Goal: Task Accomplishment & Management: Use online tool/utility

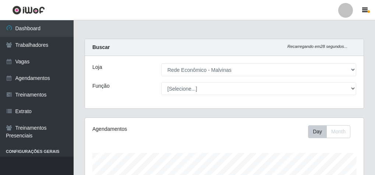
select select "194"
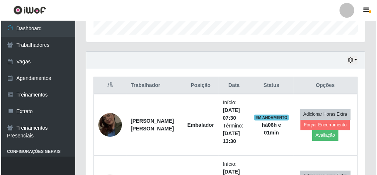
scroll to position [265, 0]
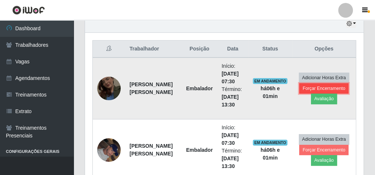
click at [322, 88] on button "Forçar Encerramento" at bounding box center [323, 88] width 49 height 10
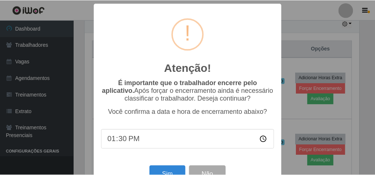
scroll to position [24, 0]
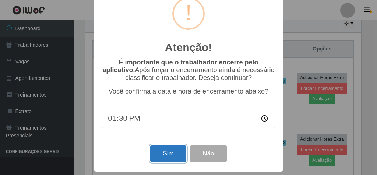
click at [166, 152] on button "Sim" at bounding box center [168, 153] width 36 height 17
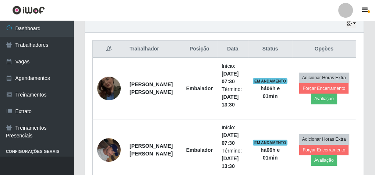
scroll to position [152, 276]
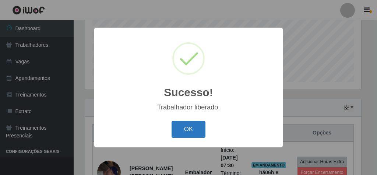
click at [181, 129] on button "OK" at bounding box center [188, 129] width 34 height 17
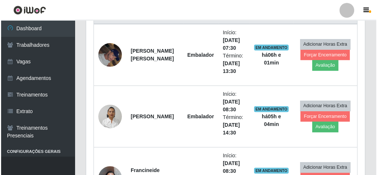
scroll to position [299, 0]
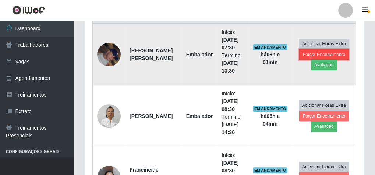
click at [324, 53] on button "Forçar Encerramento" at bounding box center [323, 54] width 49 height 10
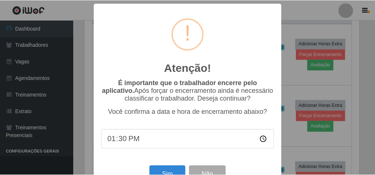
scroll to position [24, 0]
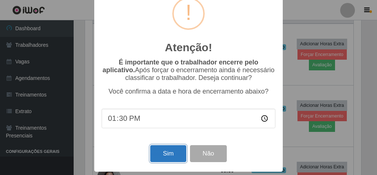
click at [173, 147] on button "Sim" at bounding box center [168, 153] width 36 height 17
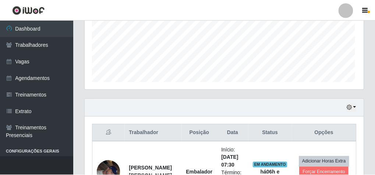
scroll to position [152, 276]
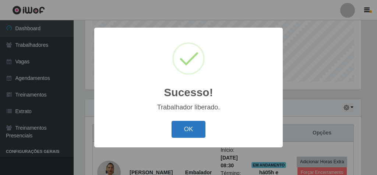
click at [194, 127] on button "OK" at bounding box center [188, 129] width 34 height 17
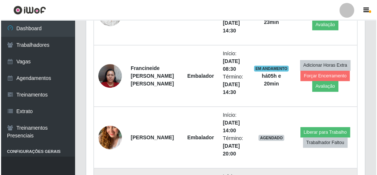
scroll to position [416, 0]
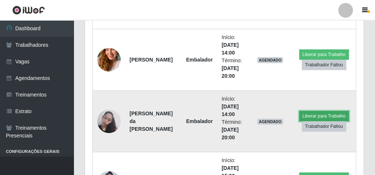
click at [322, 113] on button "Liberar para Trabalho" at bounding box center [324, 116] width 50 height 10
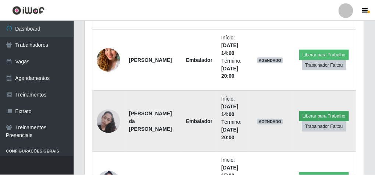
scroll to position [152, 276]
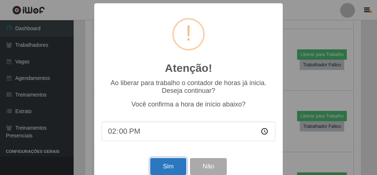
click at [158, 167] on button "Sim" at bounding box center [168, 166] width 36 height 17
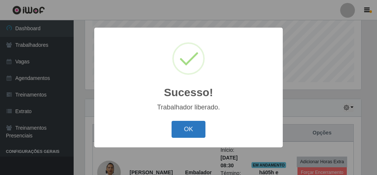
click at [198, 129] on button "OK" at bounding box center [188, 129] width 34 height 17
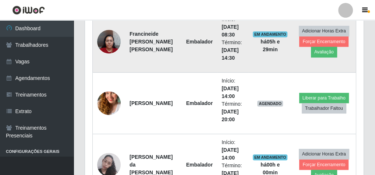
scroll to position [387, 0]
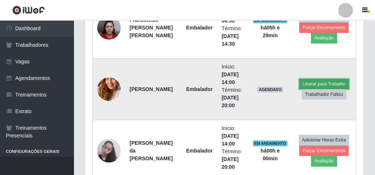
click at [304, 79] on button "Liberar para Trabalho" at bounding box center [324, 84] width 50 height 10
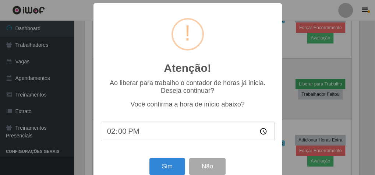
scroll to position [152, 276]
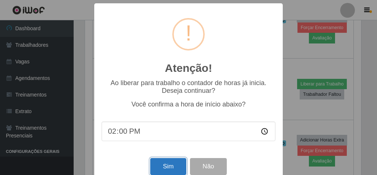
click at [163, 163] on button "Sim" at bounding box center [168, 166] width 36 height 17
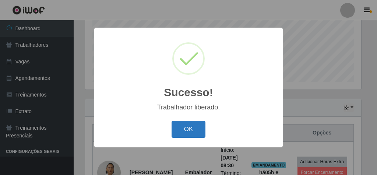
click at [193, 131] on button "OK" at bounding box center [188, 129] width 34 height 17
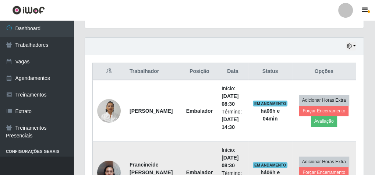
scroll to position [240, 0]
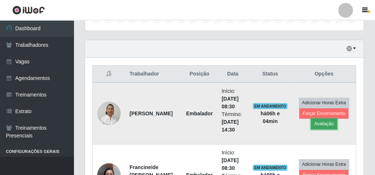
click at [326, 122] on button "Avaliação" at bounding box center [324, 123] width 26 height 10
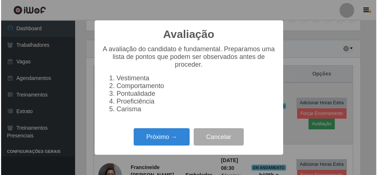
scroll to position [152, 276]
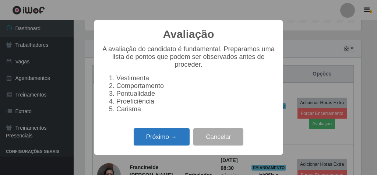
click at [168, 143] on button "Próximo →" at bounding box center [162, 136] width 56 height 17
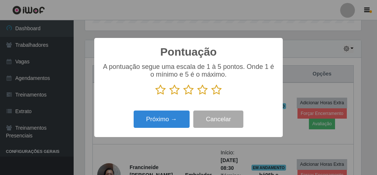
scroll to position [367659, 367535]
click at [214, 90] on icon at bounding box center [216, 89] width 10 height 11
click at [211, 95] on input "radio" at bounding box center [211, 95] width 0 height 0
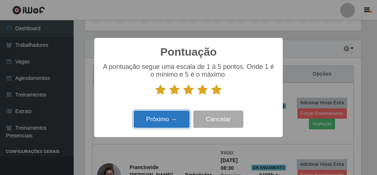
click at [176, 119] on button "Próximo →" at bounding box center [162, 118] width 56 height 17
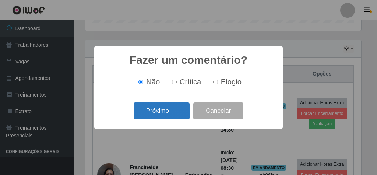
click at [177, 112] on button "Próximo →" at bounding box center [162, 110] width 56 height 17
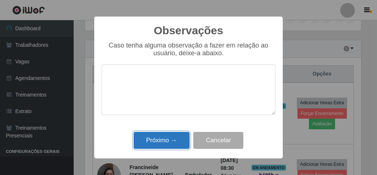
click at [179, 138] on button "Próximo →" at bounding box center [162, 140] width 56 height 17
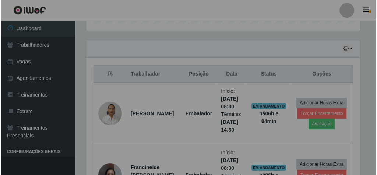
scroll to position [152, 278]
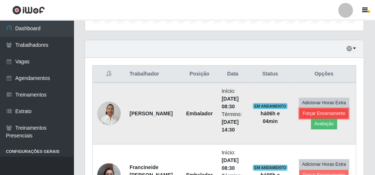
click at [314, 110] on button "Forçar Encerramento" at bounding box center [323, 113] width 49 height 10
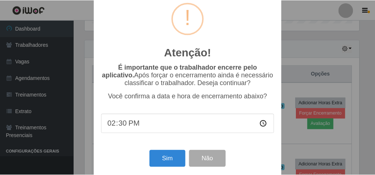
scroll to position [24, 0]
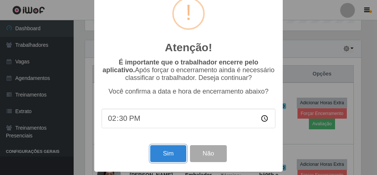
drag, startPoint x: 163, startPoint y: 153, endPoint x: 159, endPoint y: 152, distance: 4.4
click at [159, 153] on button "Sim" at bounding box center [168, 153] width 36 height 17
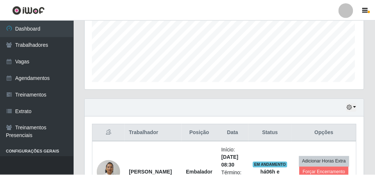
scroll to position [152, 276]
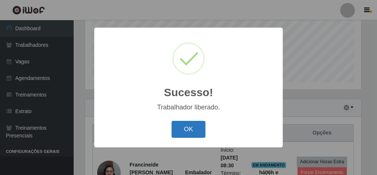
click at [190, 132] on button "OK" at bounding box center [188, 129] width 34 height 17
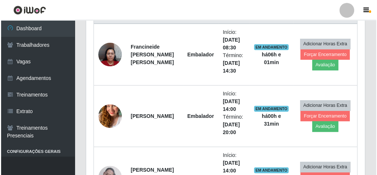
scroll to position [269, 0]
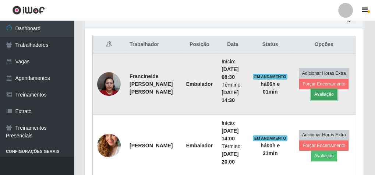
click at [314, 93] on button "Avaliação" at bounding box center [324, 94] width 26 height 10
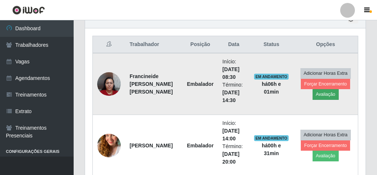
scroll to position [152, 276]
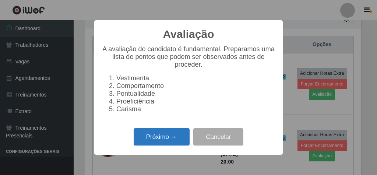
click at [151, 143] on button "Próximo →" at bounding box center [162, 136] width 56 height 17
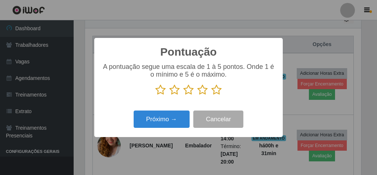
scroll to position [367659, 367535]
click at [217, 87] on icon at bounding box center [216, 89] width 10 height 11
click at [211, 95] on input "radio" at bounding box center [211, 95] width 0 height 0
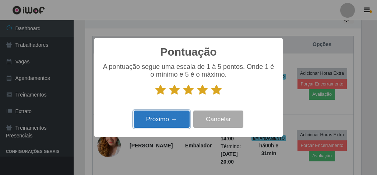
click at [161, 118] on button "Próximo →" at bounding box center [162, 118] width 56 height 17
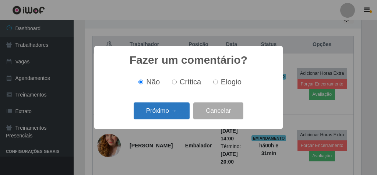
click at [162, 115] on button "Próximo →" at bounding box center [162, 110] width 56 height 17
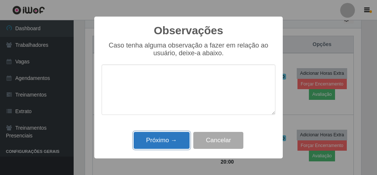
click at [163, 143] on button "Próximo →" at bounding box center [162, 140] width 56 height 17
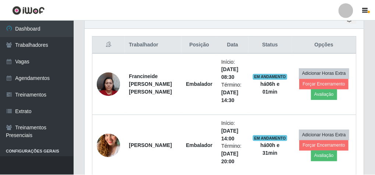
scroll to position [152, 278]
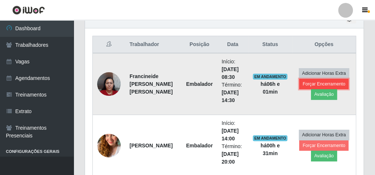
click at [306, 81] on button "Forçar Encerramento" at bounding box center [323, 84] width 49 height 10
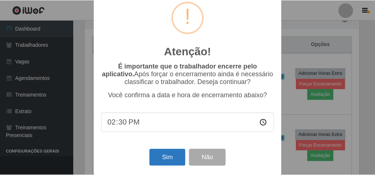
scroll to position [24, 0]
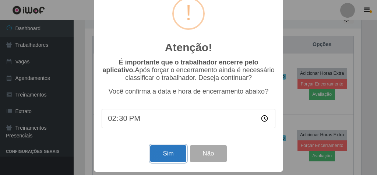
click at [161, 150] on button "Sim" at bounding box center [168, 153] width 36 height 17
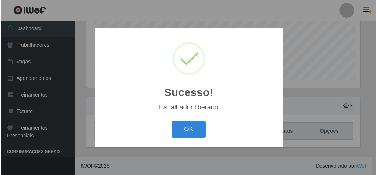
scroll to position [0, 0]
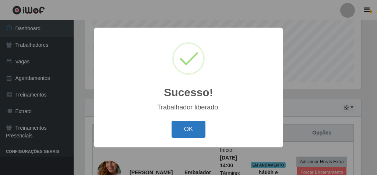
click at [189, 128] on button "OK" at bounding box center [188, 129] width 34 height 17
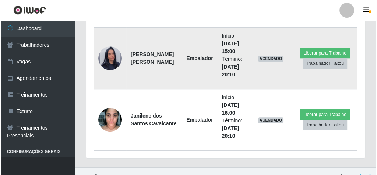
scroll to position [426, 0]
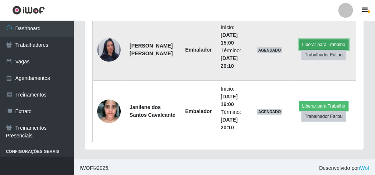
click at [319, 40] on button "Liberar para Trabalho" at bounding box center [324, 44] width 50 height 10
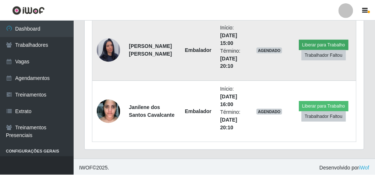
scroll to position [152, 276]
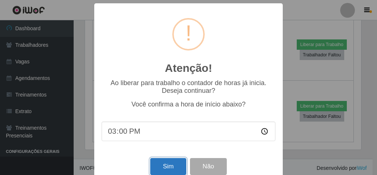
click at [167, 166] on button "Sim" at bounding box center [168, 166] width 36 height 17
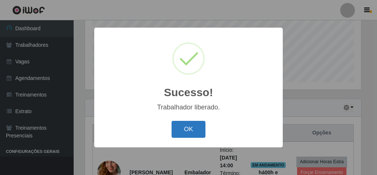
click at [193, 133] on button "OK" at bounding box center [188, 129] width 34 height 17
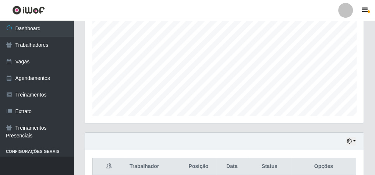
scroll to position [73, 0]
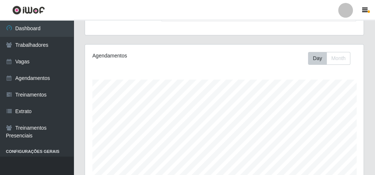
click at [249, 54] on div "Day Month" at bounding box center [281, 58] width 160 height 13
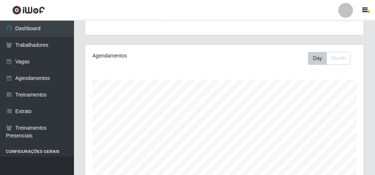
click at [249, 54] on div "Day Month" at bounding box center [281, 58] width 160 height 13
